Goal: Communication & Community: Answer question/provide support

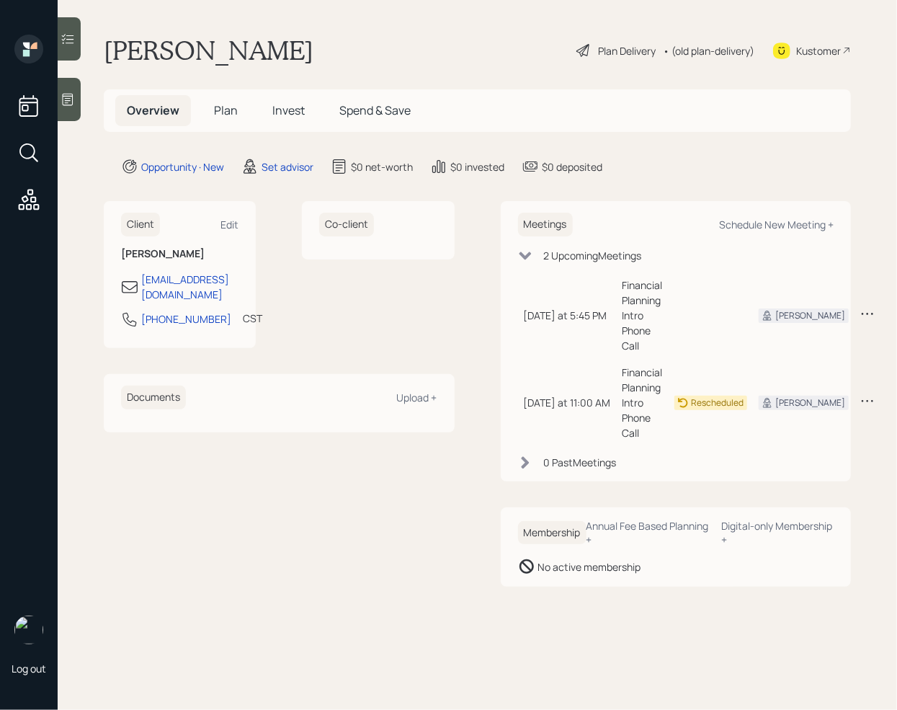
click at [71, 94] on icon at bounding box center [68, 99] width 14 height 14
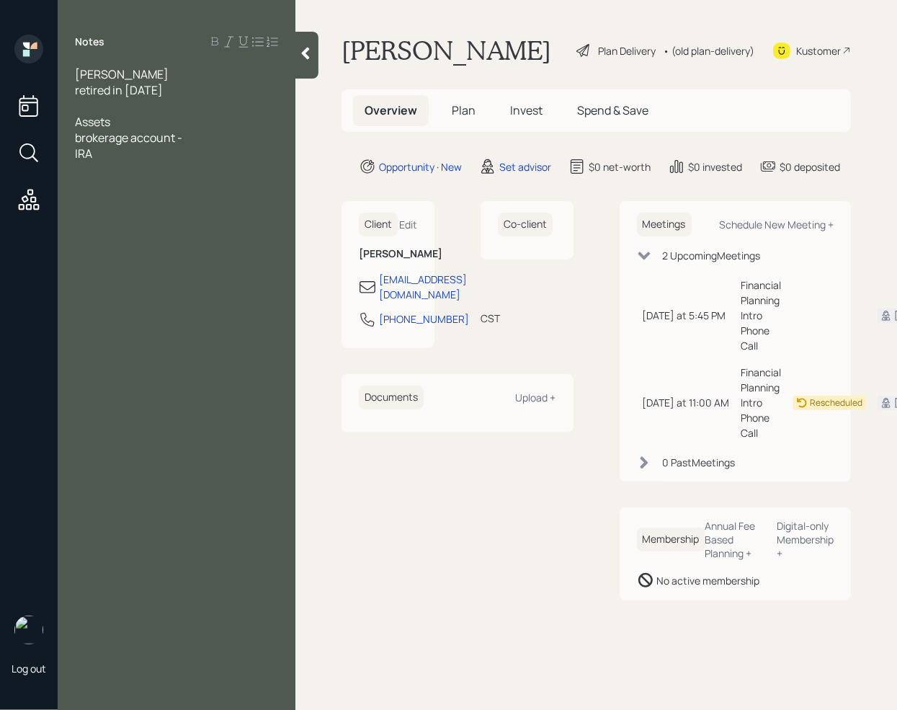
click at [211, 133] on div "brokerage account -" at bounding box center [176, 138] width 203 height 16
click at [121, 153] on div "IRA" at bounding box center [176, 154] width 203 height 16
click at [123, 189] on span "individualbrokerage-" at bounding box center [130, 185] width 110 height 16
click at [215, 187] on div "individual brokerage-" at bounding box center [176, 185] width 203 height 16
click at [117, 200] on div "value" at bounding box center [176, 201] width 203 height 16
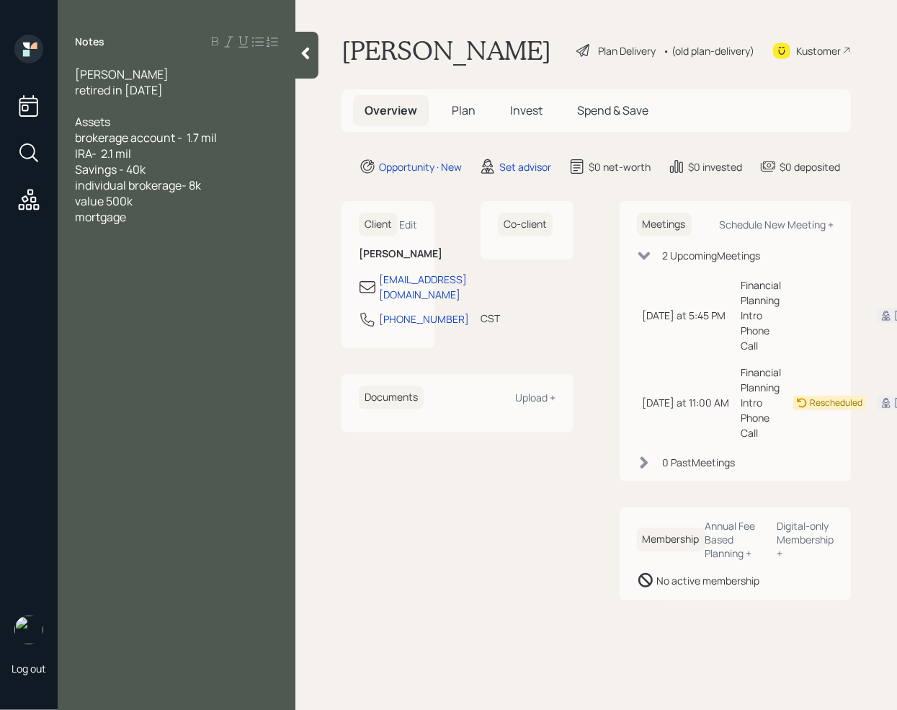
click at [142, 215] on div "mortgage" at bounding box center [176, 217] width 203 height 16
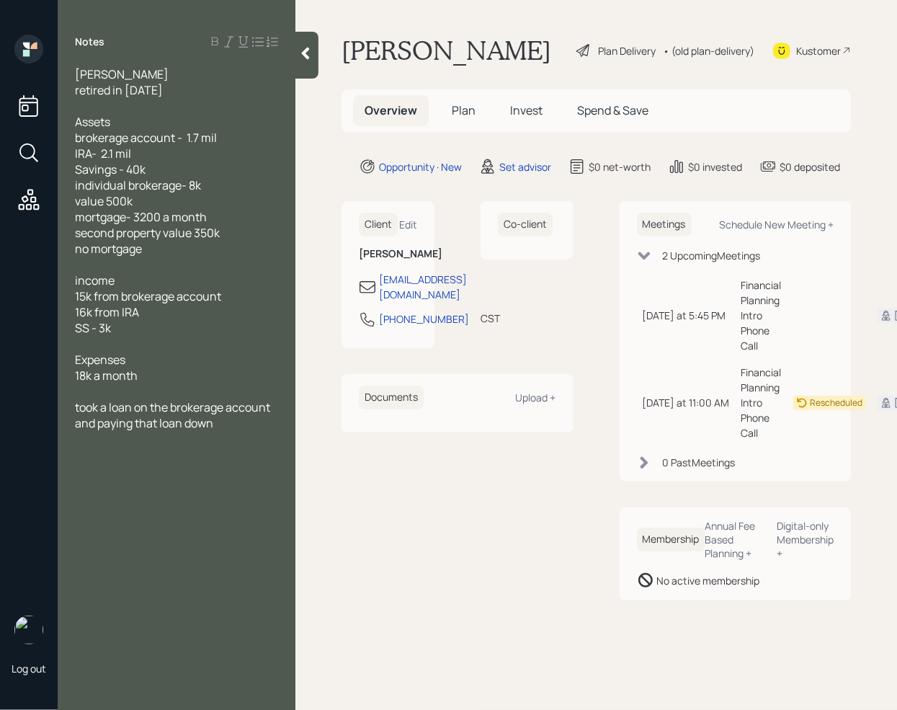
click at [231, 420] on div "took a loan on the brokerage account and paying that loan down" at bounding box center [176, 415] width 203 height 32
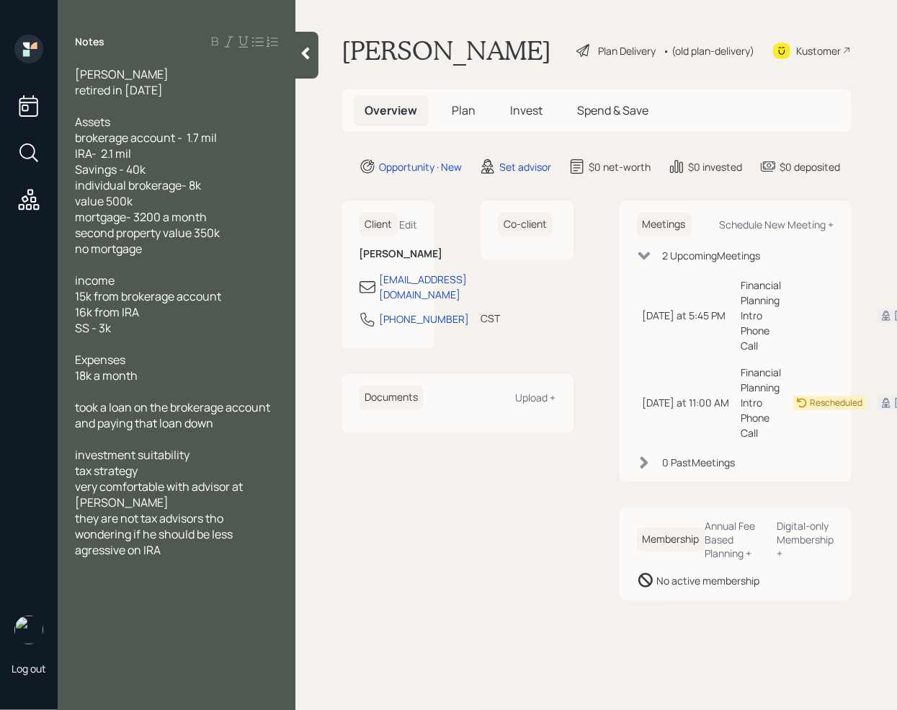
click at [85, 538] on span "wondering if he should be less agressive on IRA" at bounding box center [155, 542] width 160 height 32
click at [194, 536] on div "wondering if he should be less aggressive on IRA" at bounding box center [176, 542] width 203 height 32
click at [776, 223] on div "Schedule New Meeting +" at bounding box center [776, 225] width 115 height 14
select select "round-[PERSON_NAME]"
